Goal: Task Accomplishment & Management: Complete application form

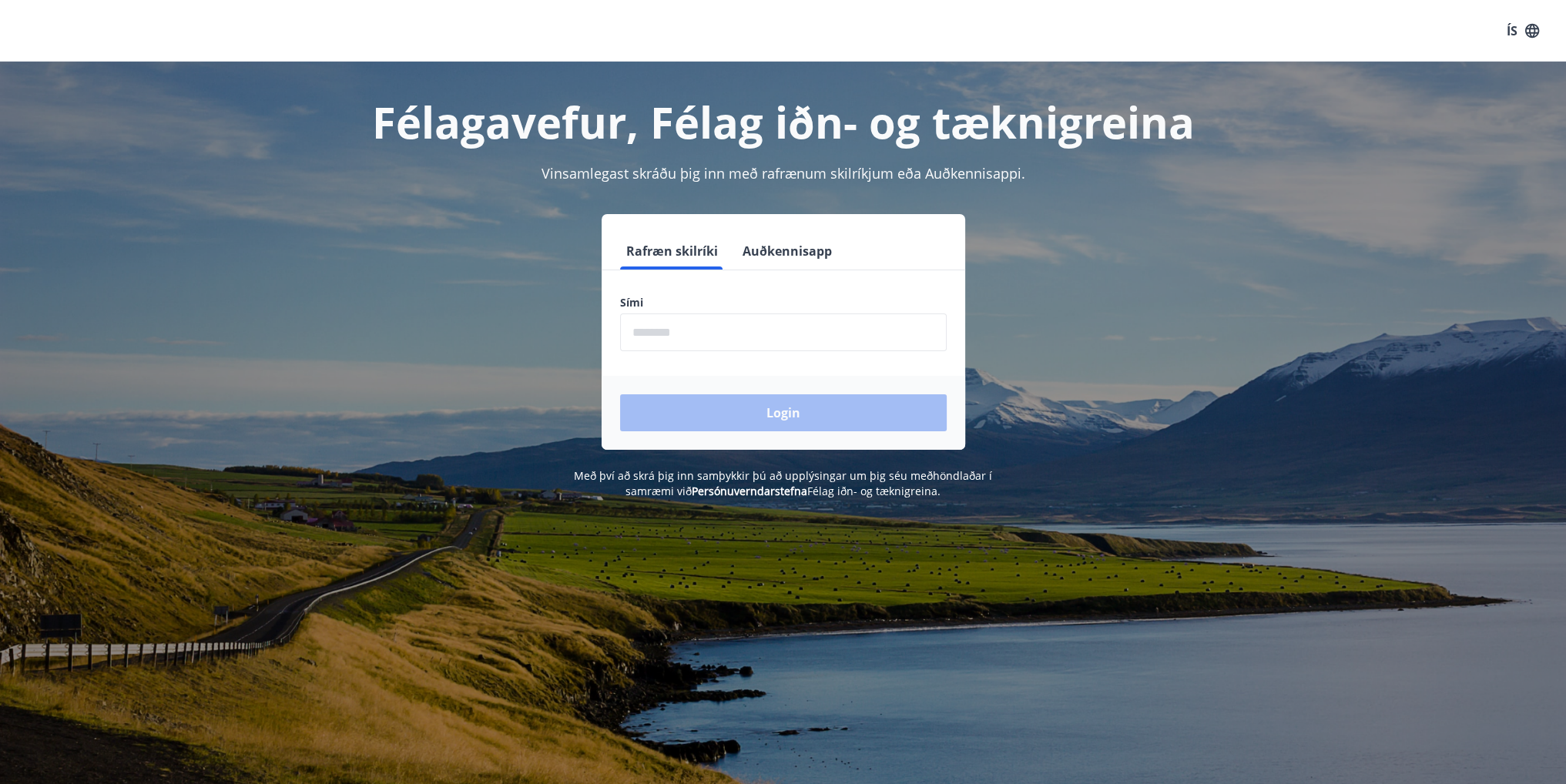
click at [709, 337] on input "phone" at bounding box center [783, 332] width 327 height 38
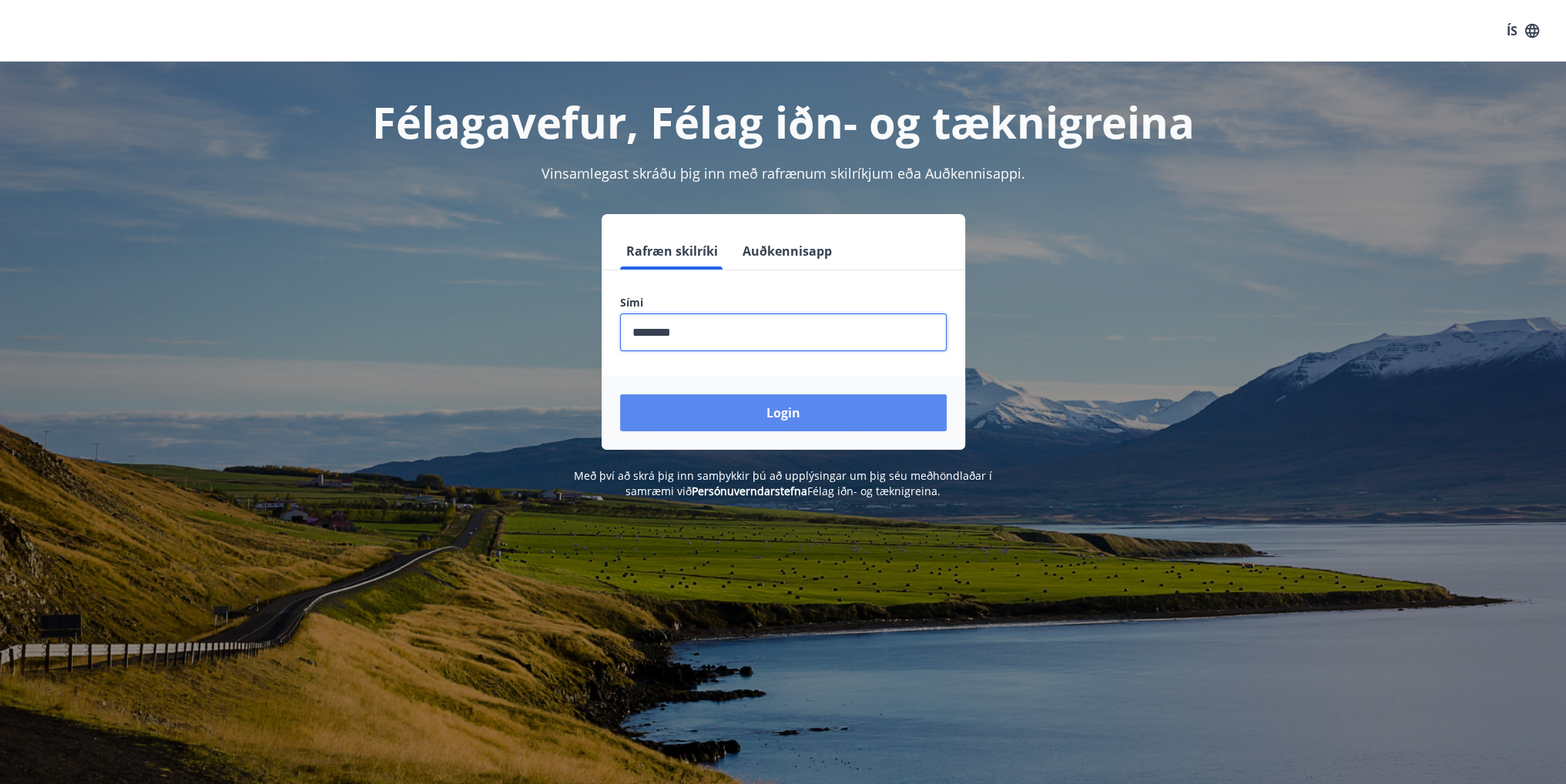
type input "********"
click at [757, 412] on button "Login" at bounding box center [783, 412] width 327 height 37
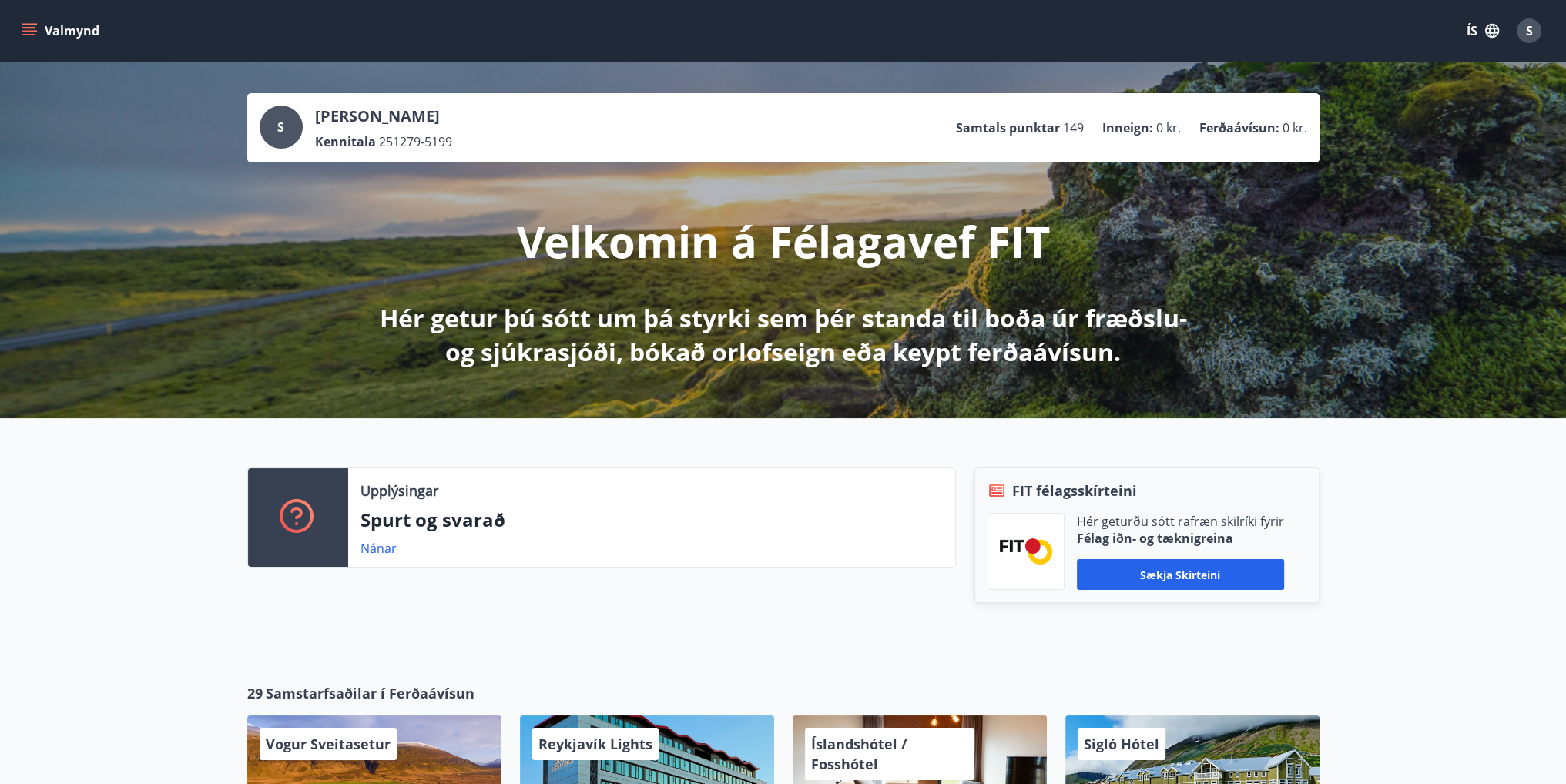
click at [25, 30] on icon "menu" at bounding box center [29, 31] width 16 height 16
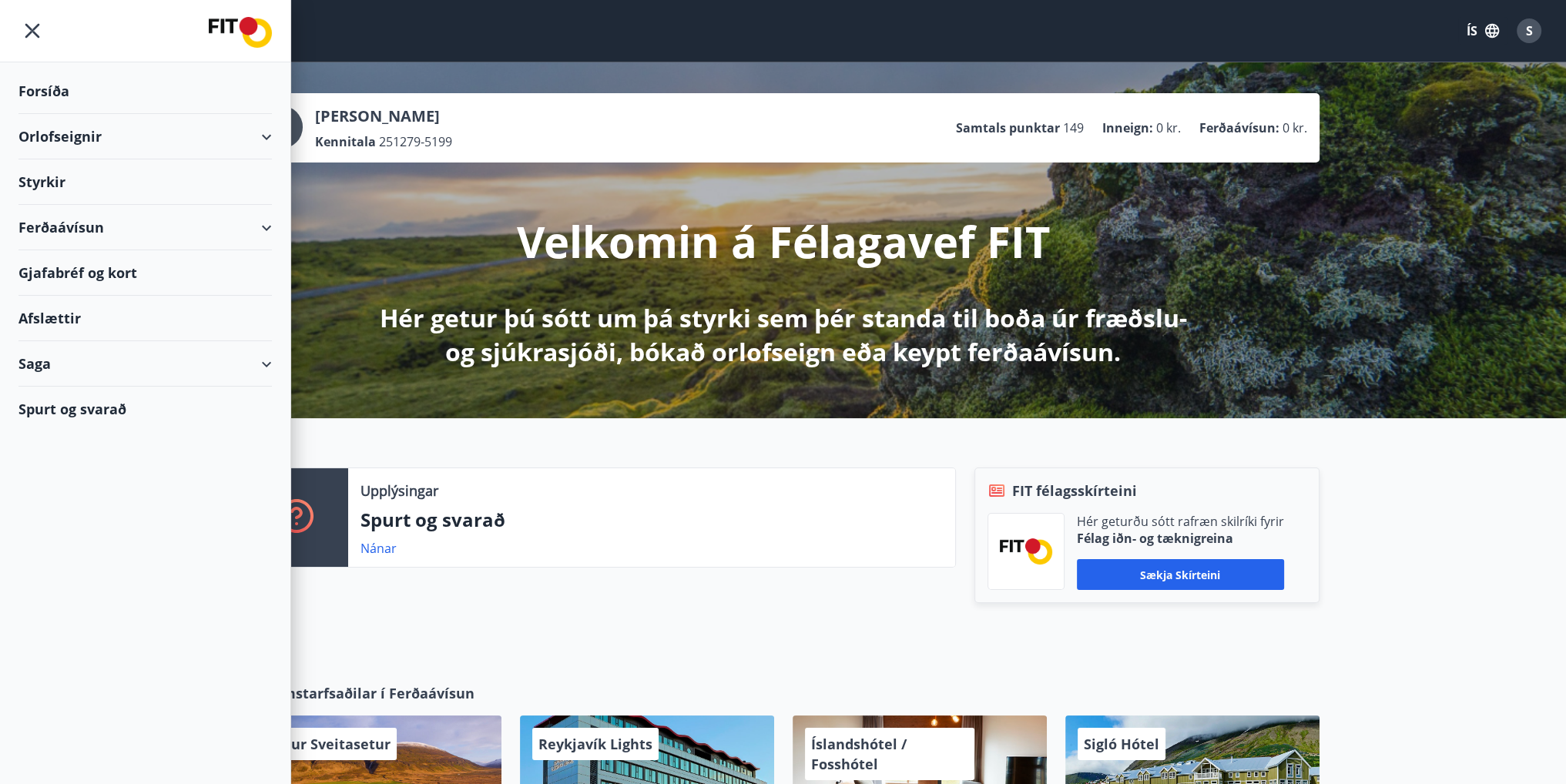
click at [46, 114] on div "Styrkir" at bounding box center [145, 91] width 254 height 46
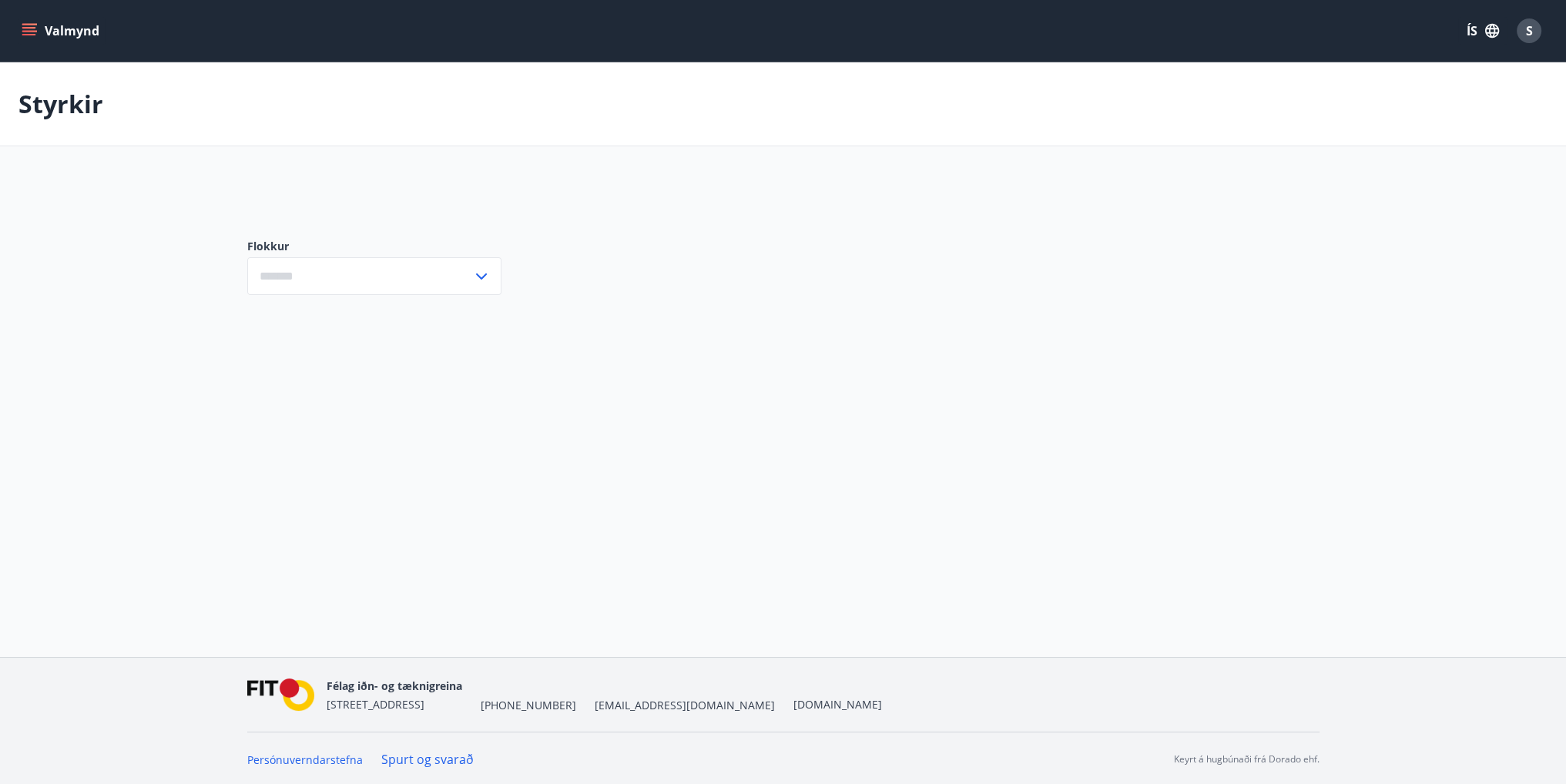
type input "***"
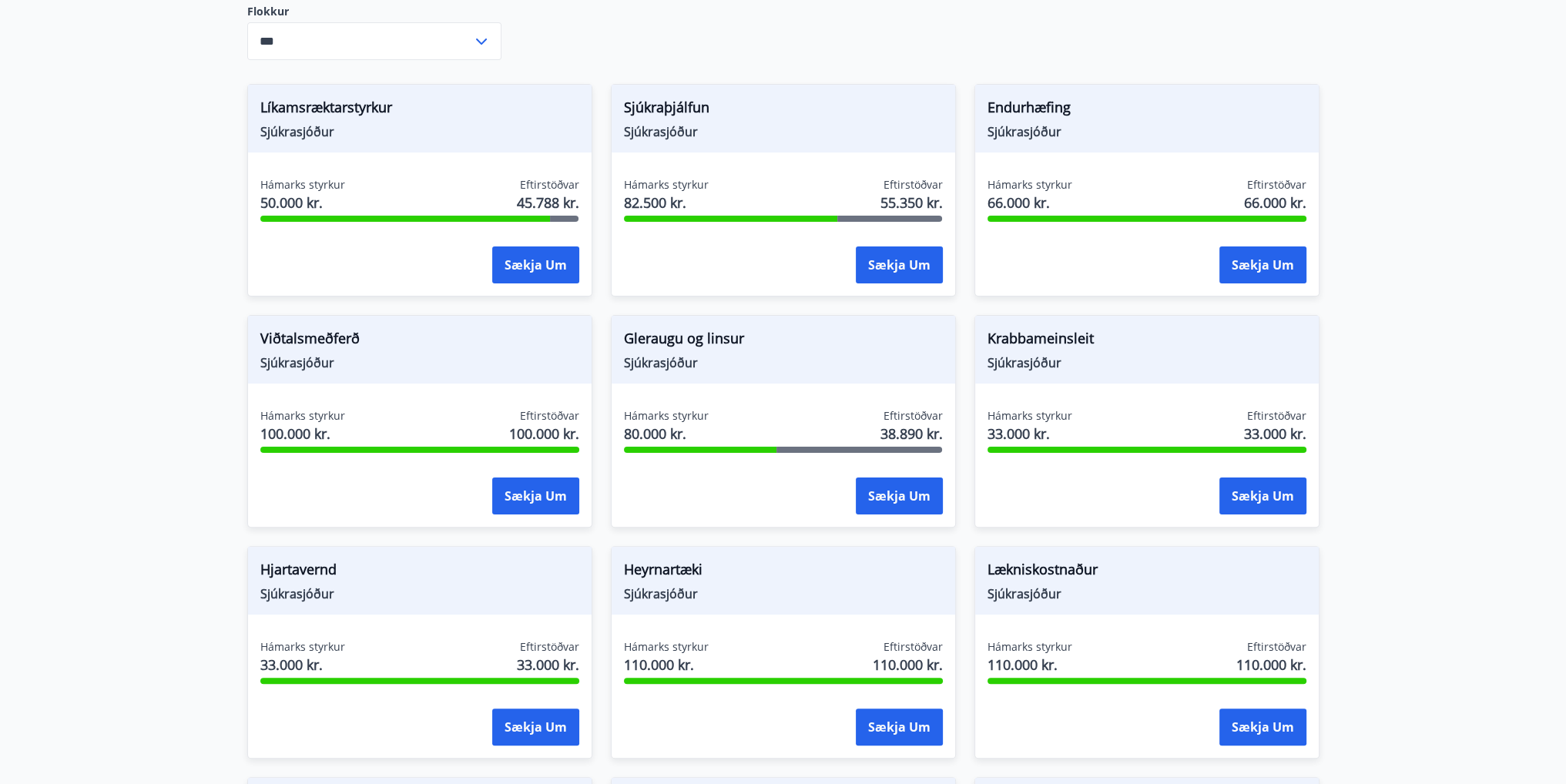
scroll to position [480, 0]
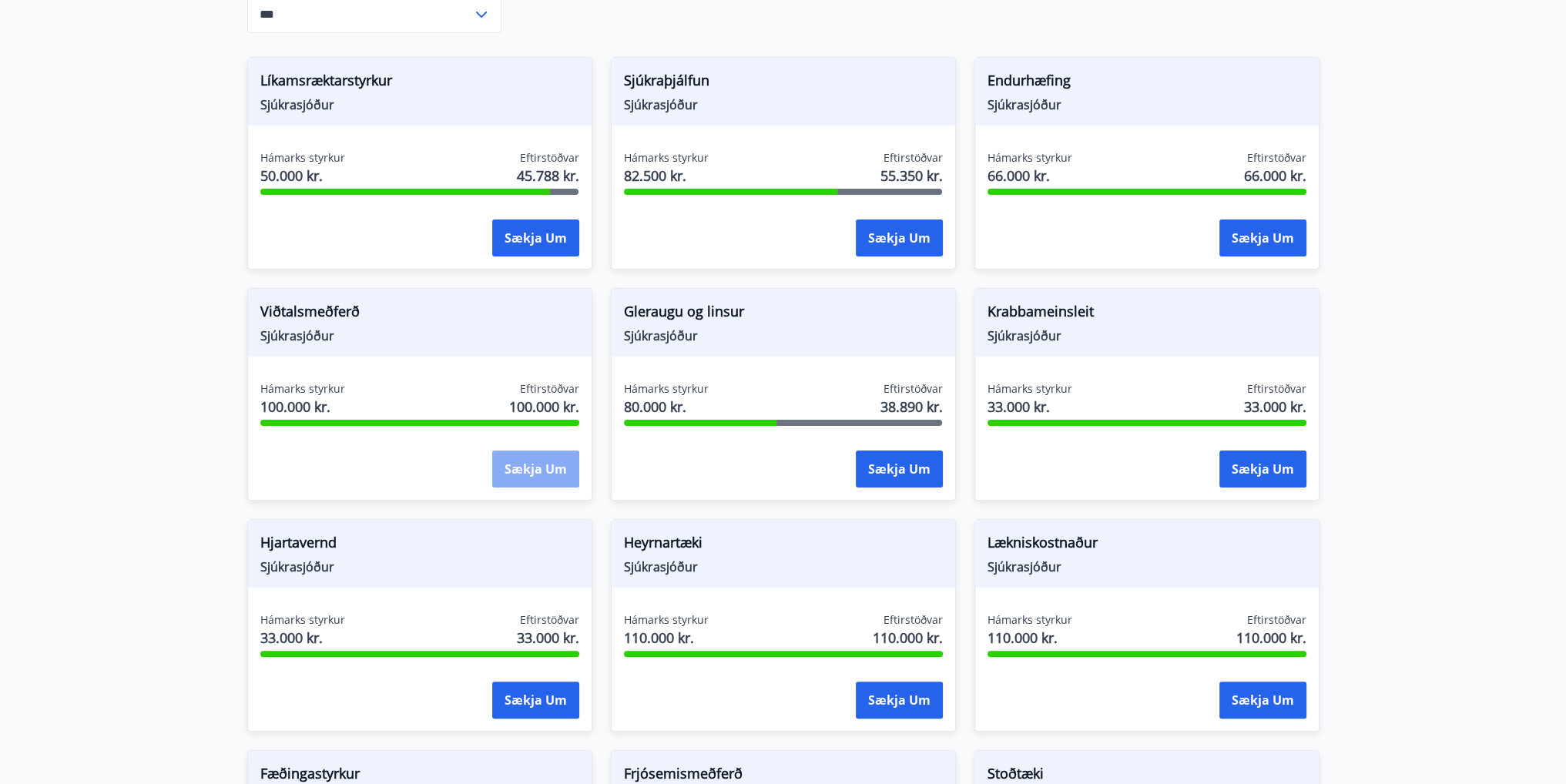
click at [530, 450] on button "Sækja um" at bounding box center [535, 468] width 87 height 37
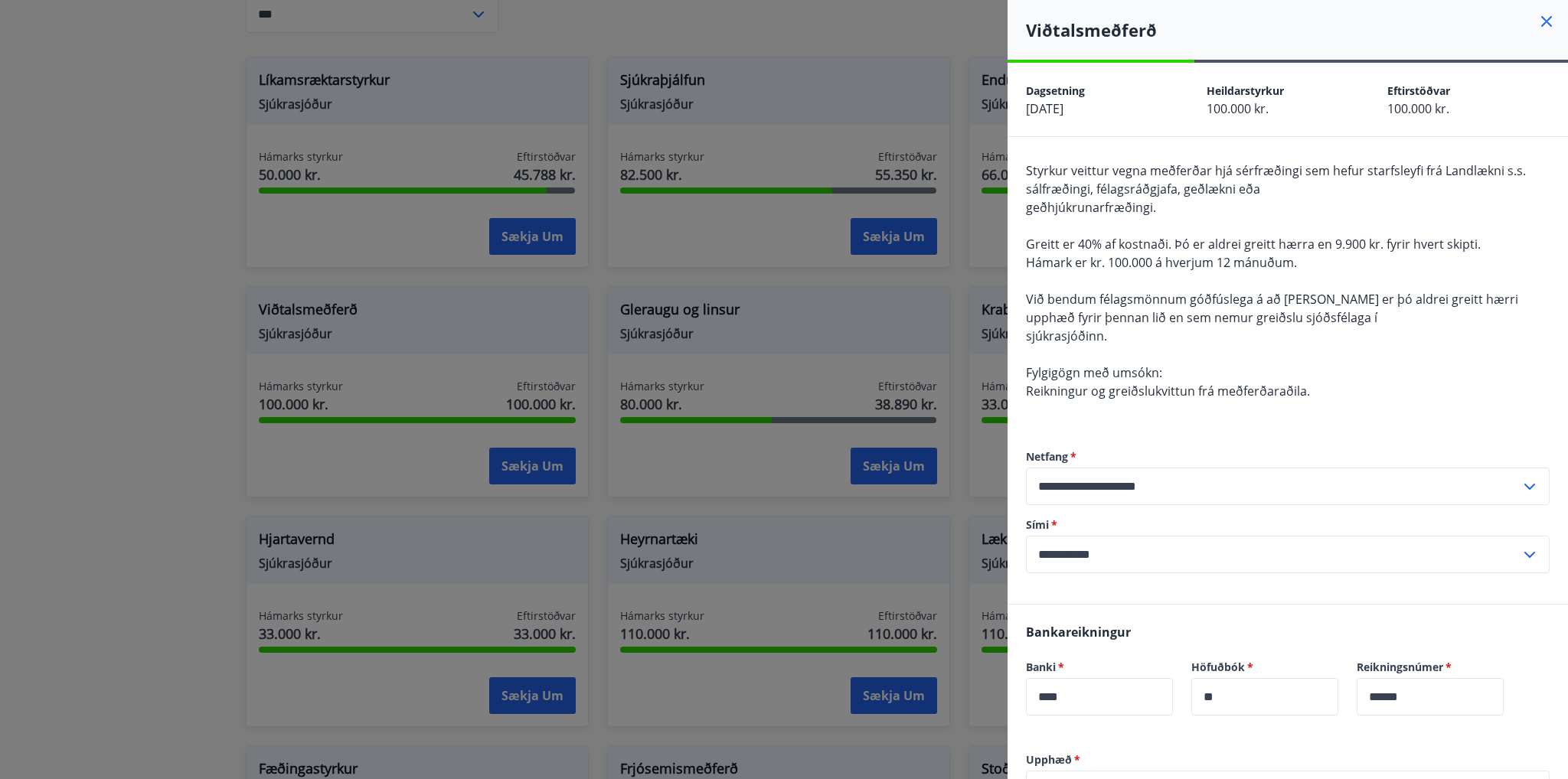
click at [1537, 19] on icon at bounding box center [1545, 21] width 18 height 18
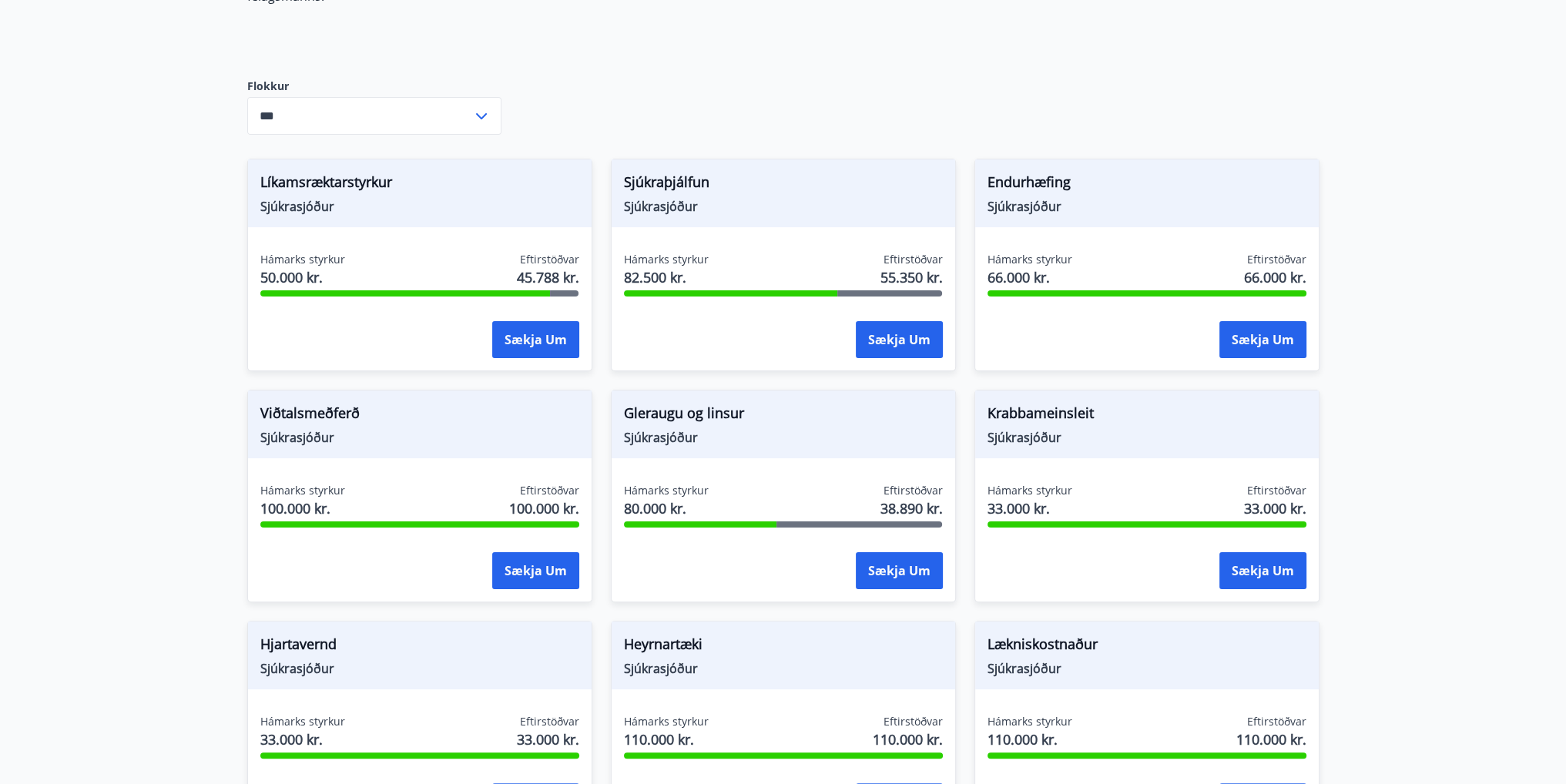
scroll to position [404, 0]
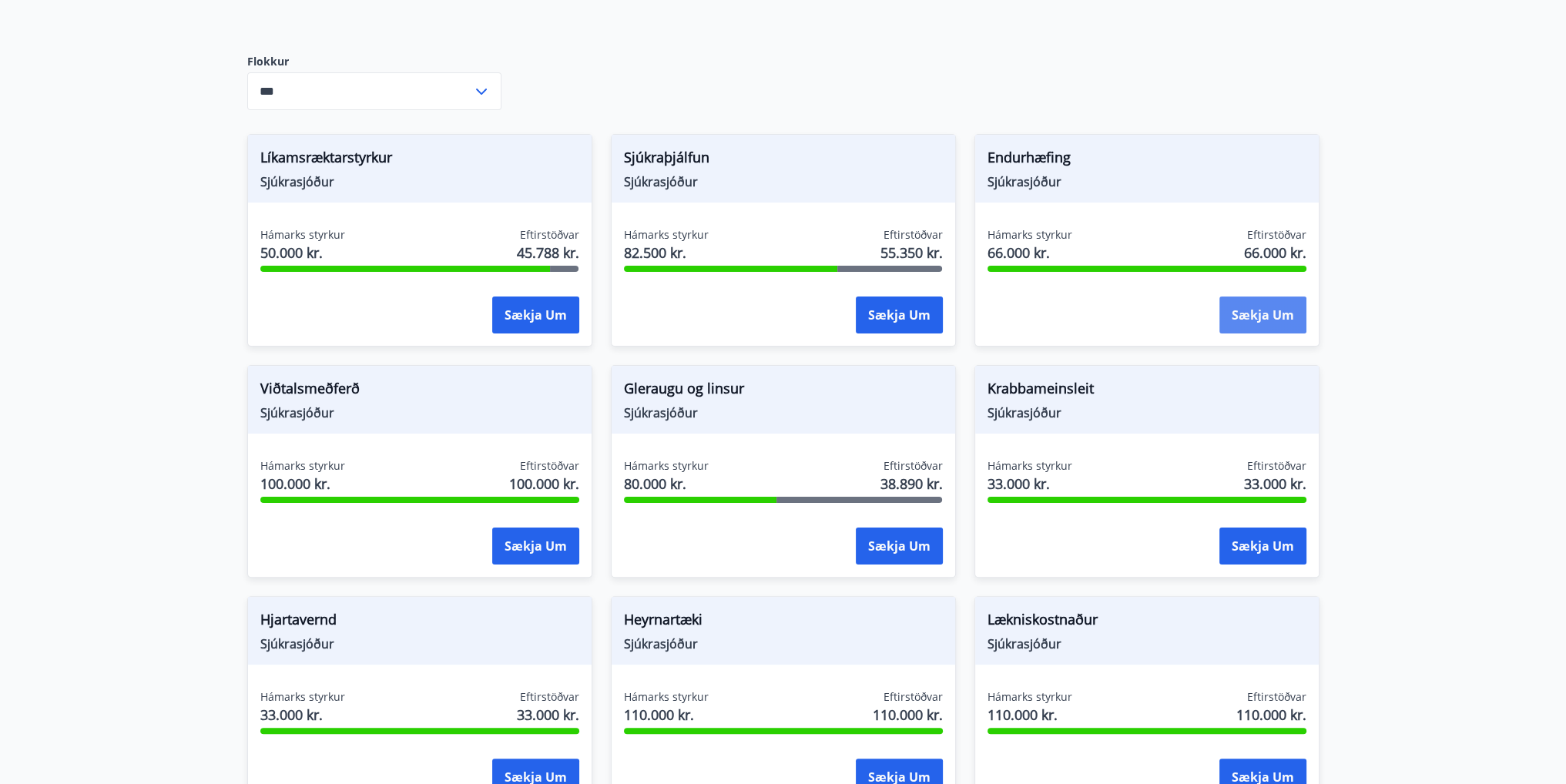
click at [1255, 305] on button "Sækja um" at bounding box center [1263, 315] width 87 height 37
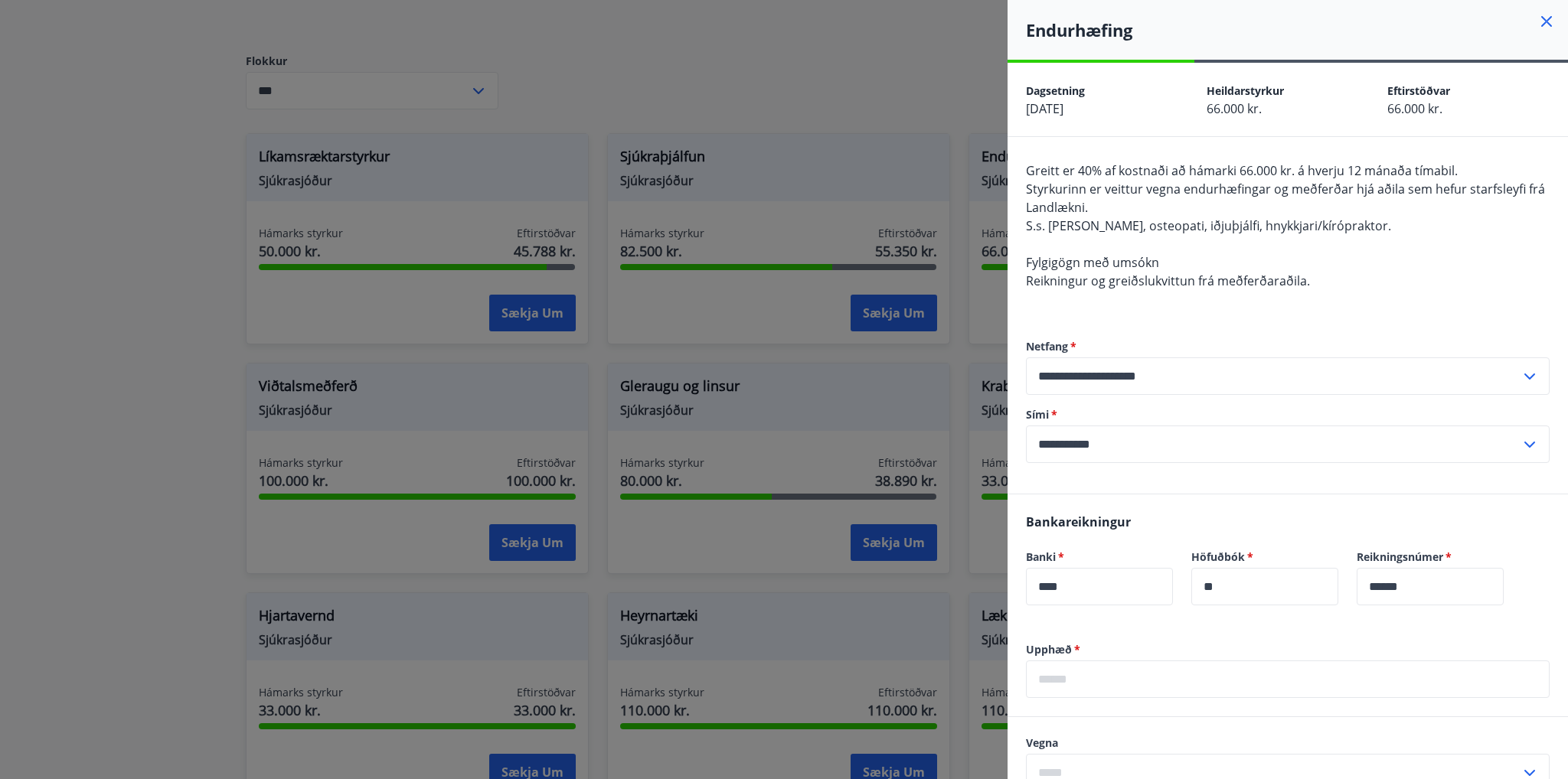
click at [1541, 21] on icon at bounding box center [1546, 22] width 11 height 11
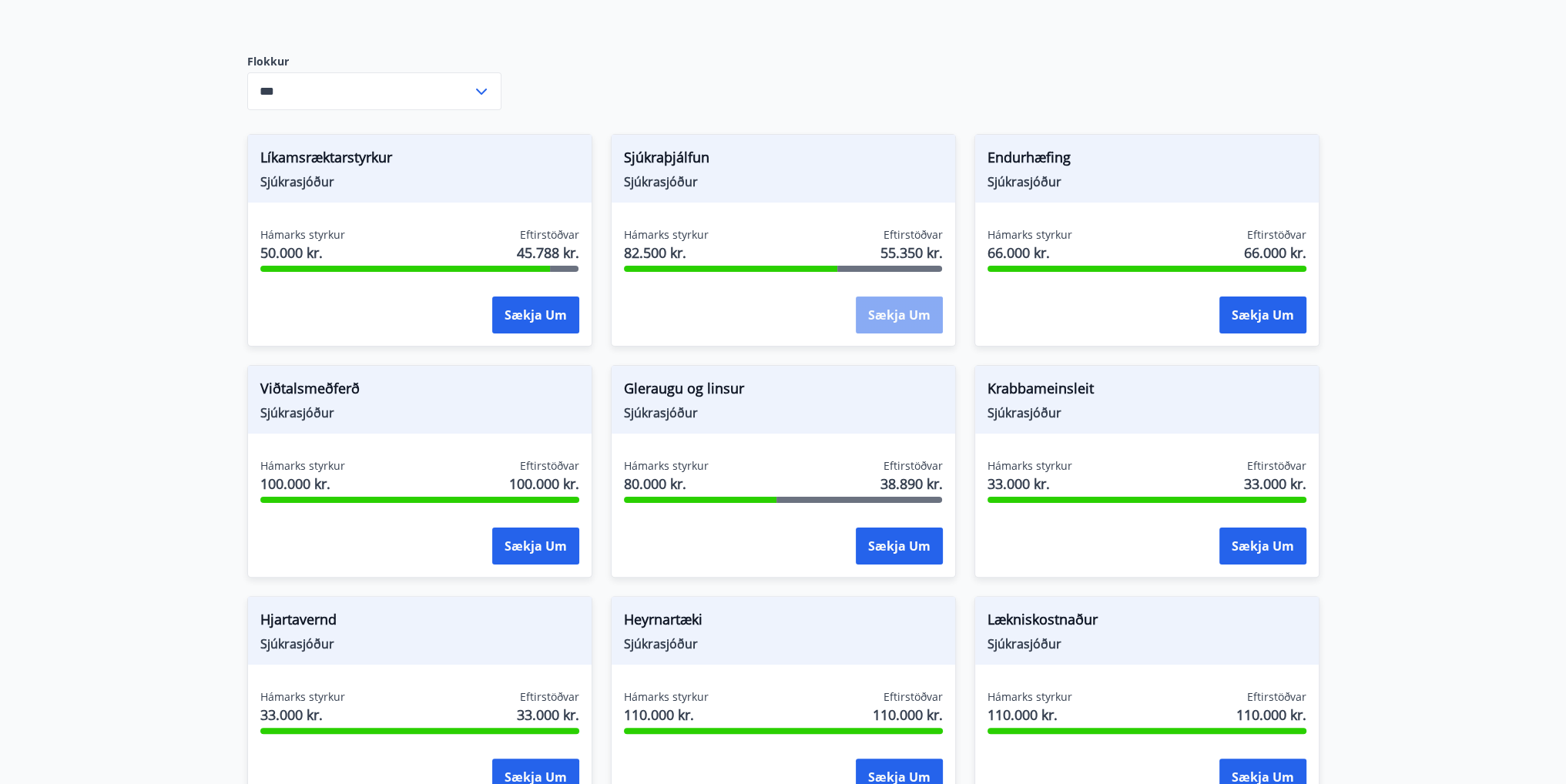
click at [883, 300] on button "Sækja um" at bounding box center [899, 315] width 87 height 37
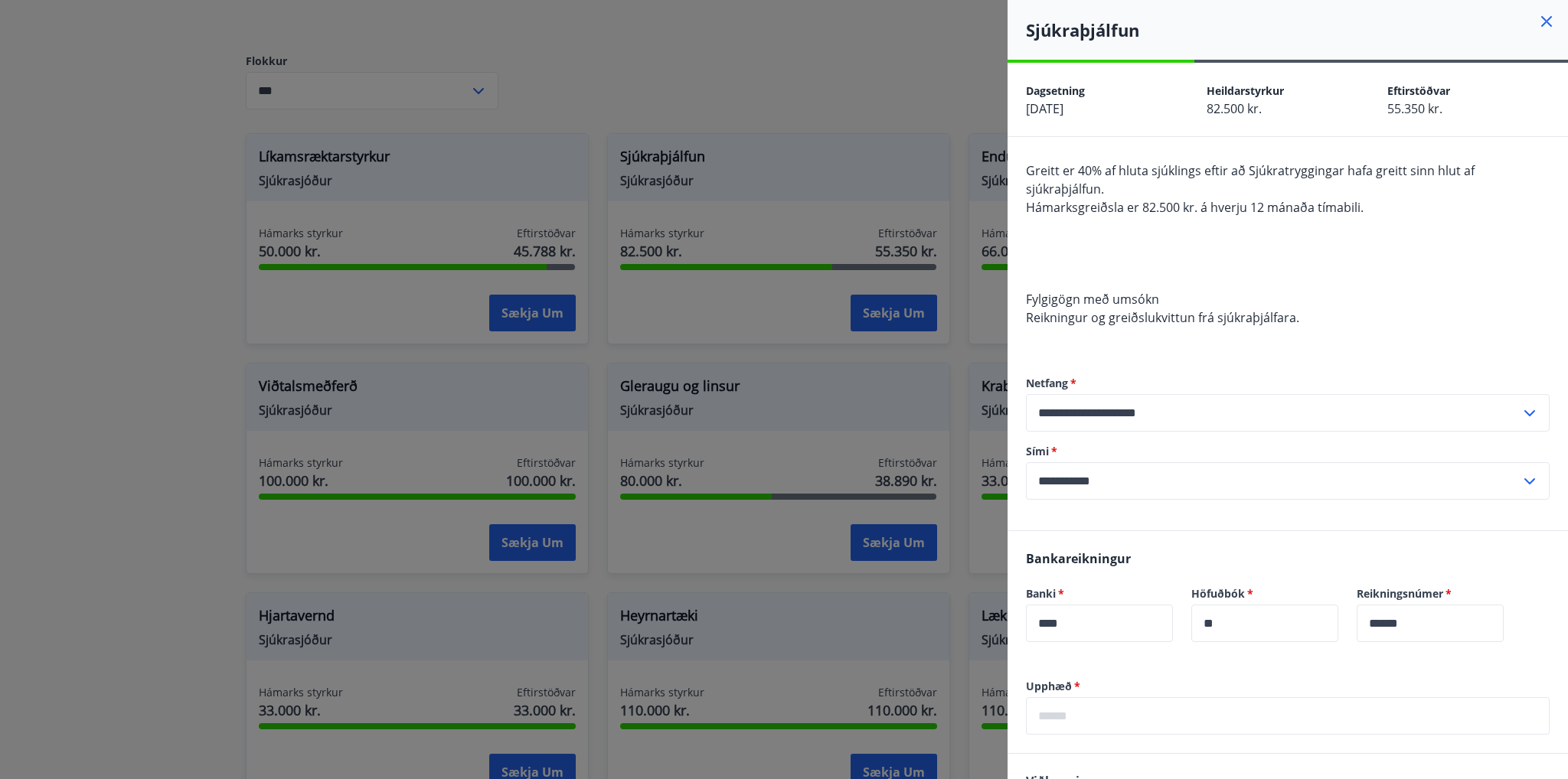
click at [1537, 17] on icon at bounding box center [1545, 21] width 18 height 18
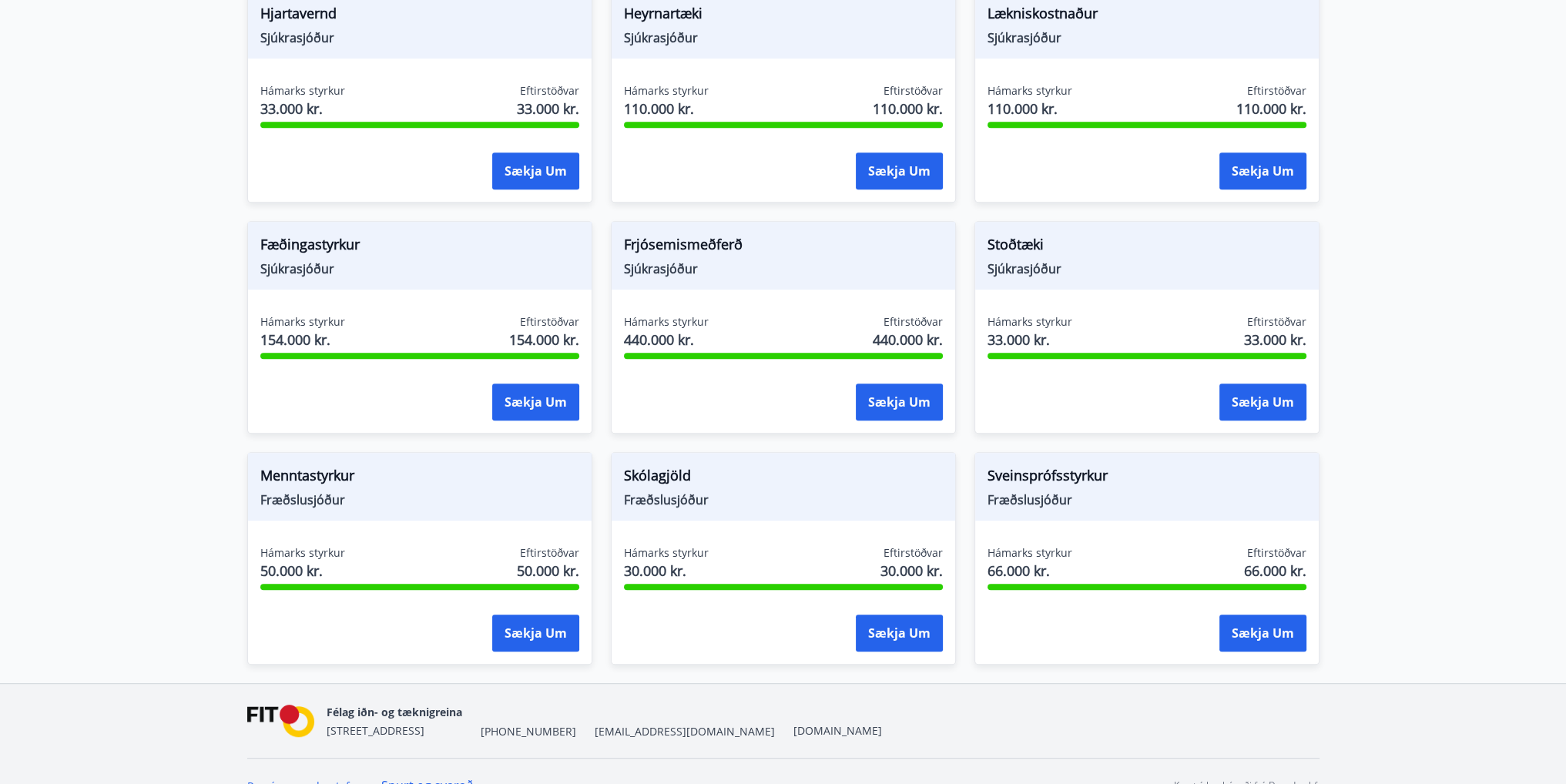
scroll to position [1019, 0]
